Goal: Task Accomplishment & Management: Use online tool/utility

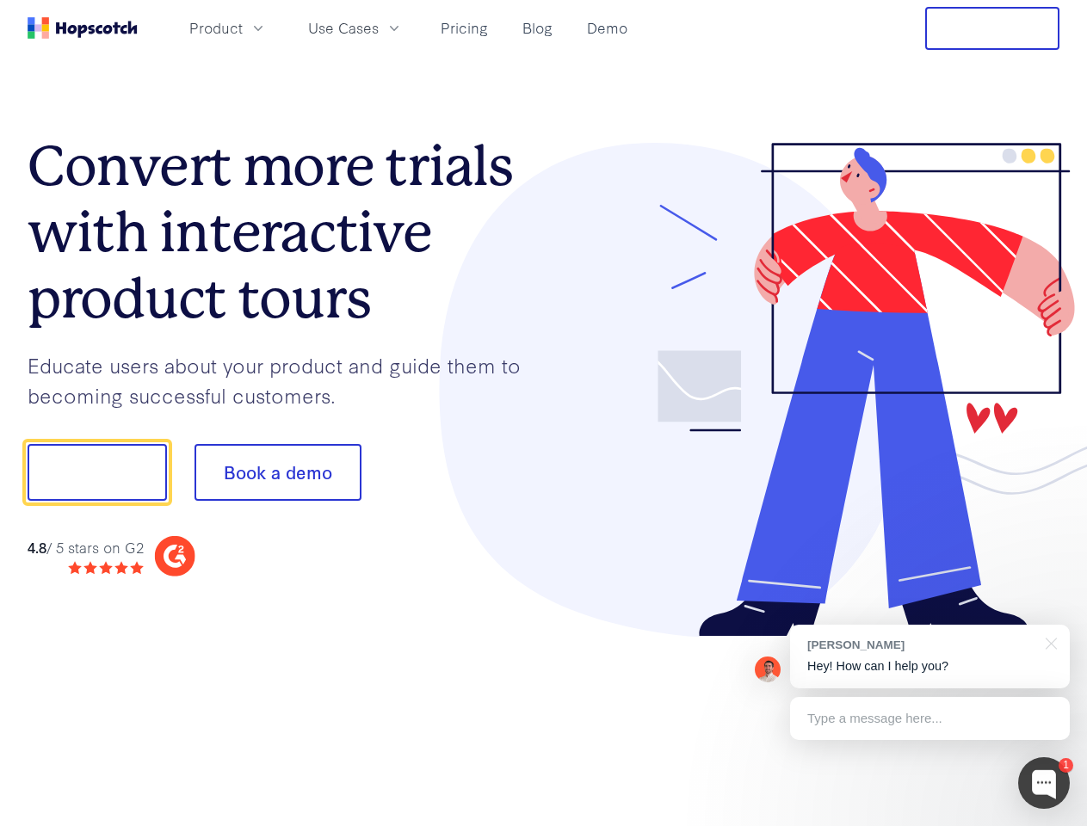
click at [544, 413] on div at bounding box center [802, 390] width 516 height 495
click at [243, 28] on span "Product" at bounding box center [215, 28] width 53 height 22
click at [379, 28] on span "Use Cases" at bounding box center [343, 28] width 71 height 22
click at [992, 28] on button "Free Trial" at bounding box center [992, 28] width 134 height 43
click at [96, 472] on button "Show me!" at bounding box center [97, 472] width 139 height 57
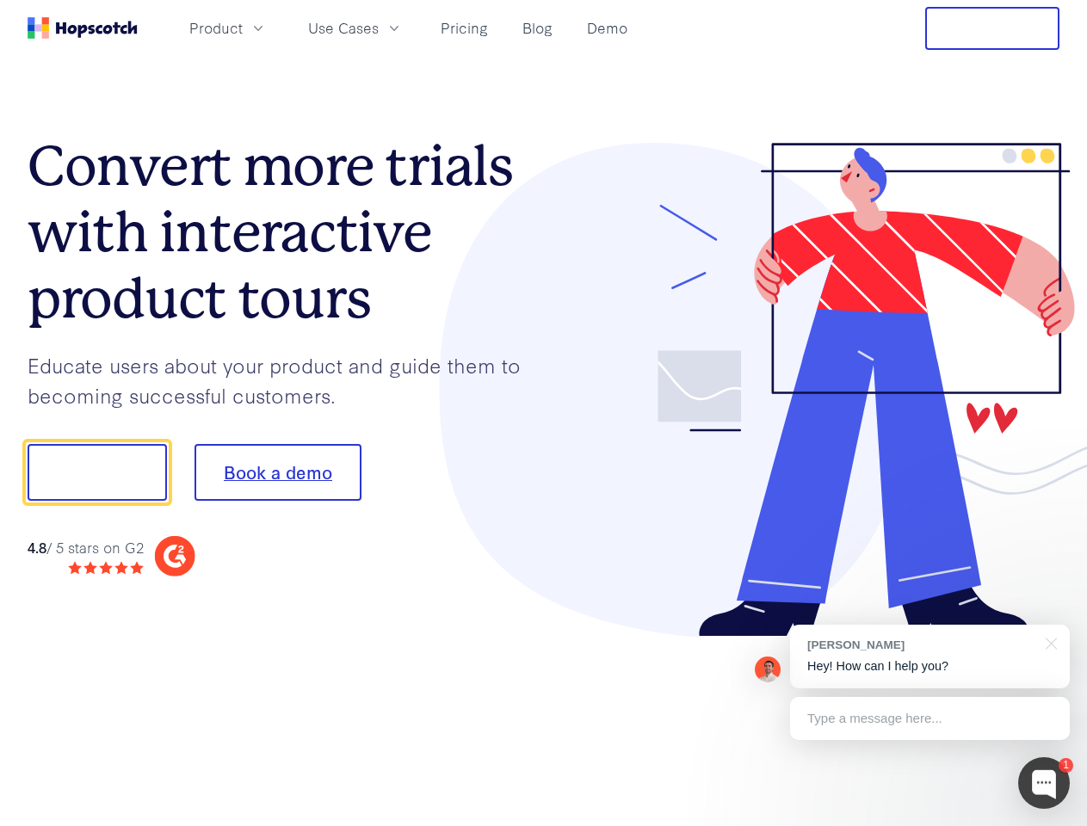
click at [277, 472] on button "Book a demo" at bounding box center [277, 472] width 167 height 57
click at [1044, 783] on div at bounding box center [1044, 783] width 52 height 52
click at [929, 657] on div "[PERSON_NAME] Hey! How can I help you?" at bounding box center [930, 657] width 280 height 64
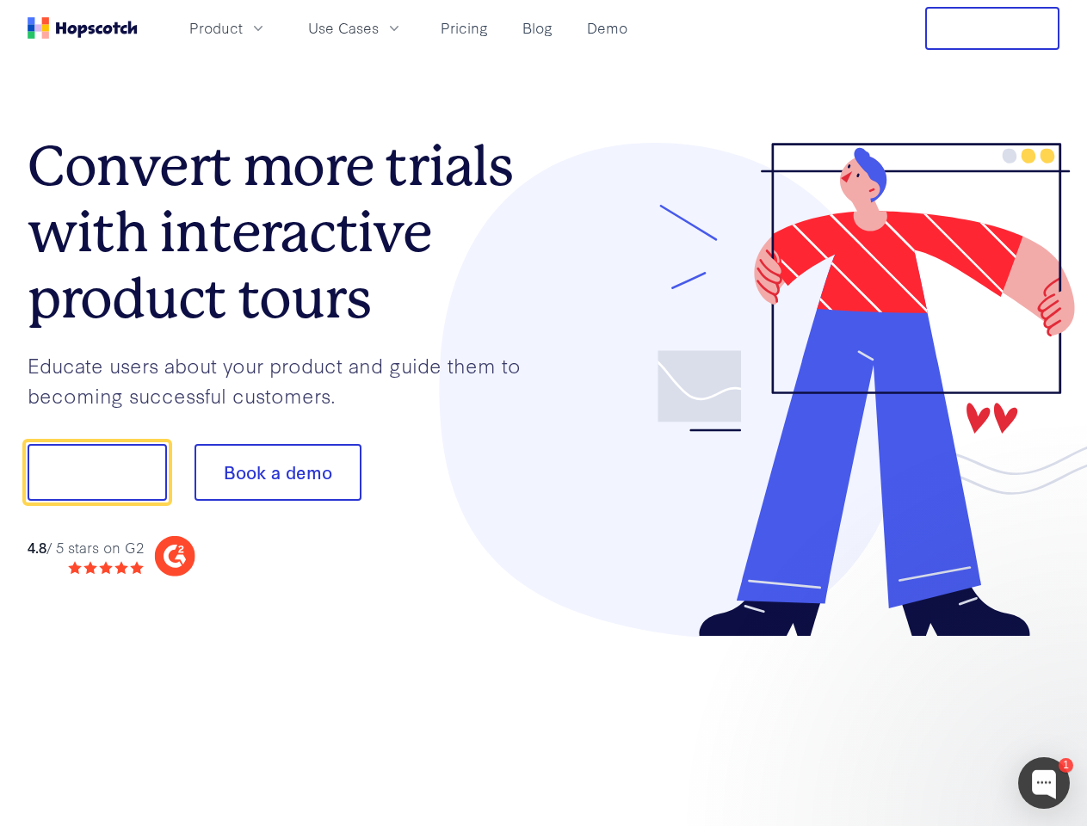
click at [1048, 642] on div at bounding box center [908, 470] width 323 height 574
click at [929, 718] on div at bounding box center [908, 585] width 323 height 343
